Goal: Use online tool/utility: Utilize a website feature to perform a specific function

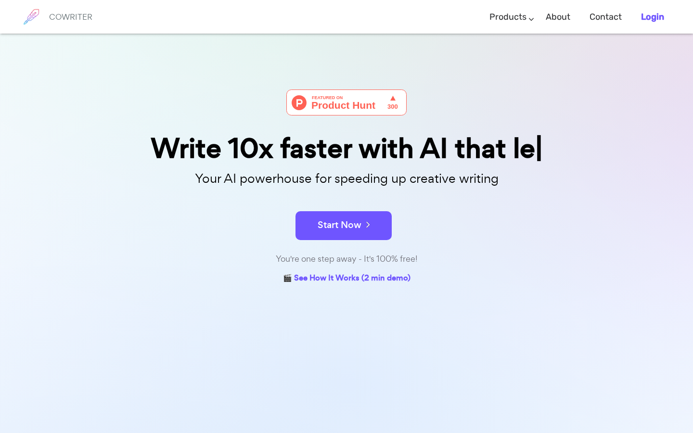
click at [647, 15] on b "Login" at bounding box center [652, 17] width 23 height 11
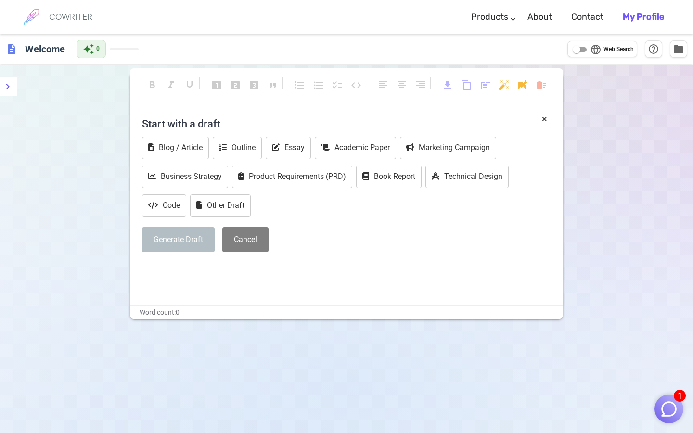
click at [583, 49] on input "language Web Search" at bounding box center [576, 50] width 35 height 12
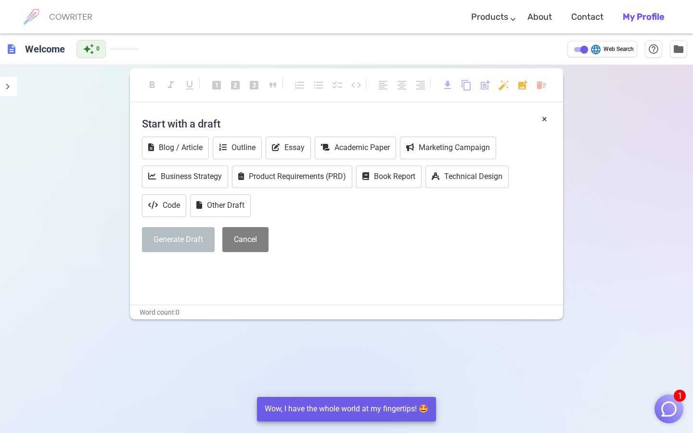
click at [579, 49] on input "language Web Search" at bounding box center [584, 50] width 35 height 12
checkbox input "false"
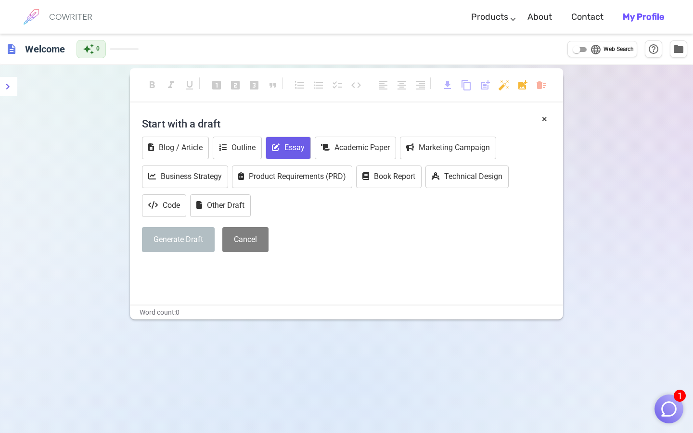
click at [294, 147] on button "Essay" at bounding box center [288, 148] width 45 height 23
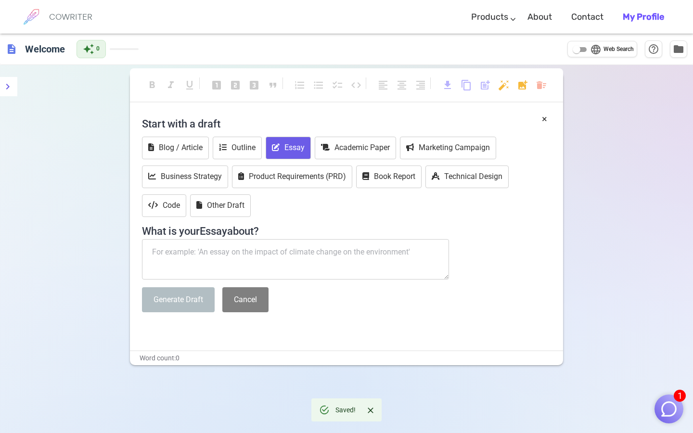
click at [249, 254] on textarea at bounding box center [295, 259] width 307 height 40
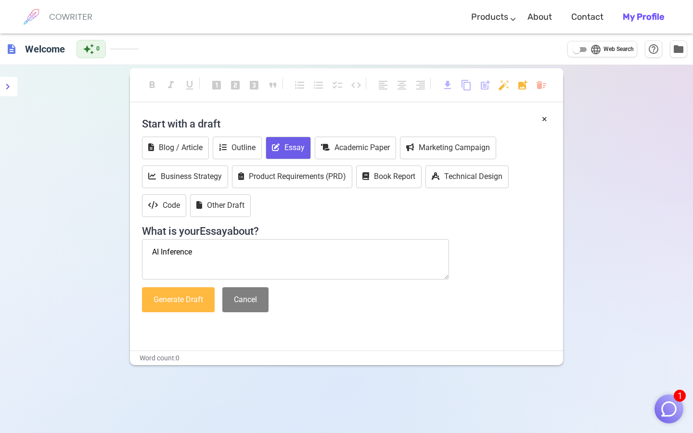
type textarea "AI Inference"
click at [180, 302] on button "Generate Draft" at bounding box center [178, 300] width 73 height 26
